Goal: Navigation & Orientation: Find specific page/section

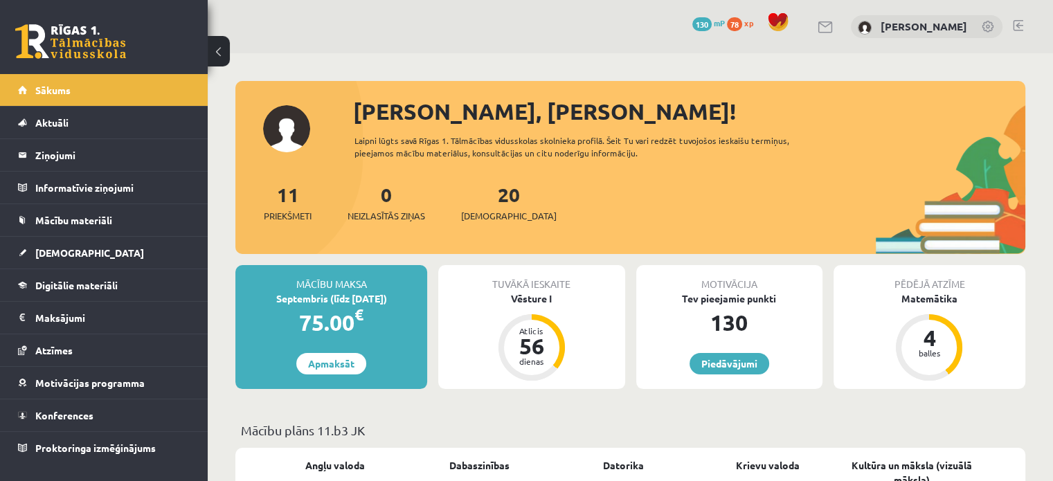
click at [109, 37] on link at bounding box center [70, 41] width 111 height 35
click at [141, 93] on link "Sākums" at bounding box center [104, 90] width 172 height 32
